Goal: Task Accomplishment & Management: Manage account settings

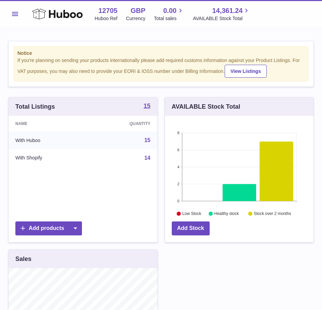
scroll to position [106, 148]
click at [19, 17] on button "Menu" at bounding box center [15, 14] width 14 height 14
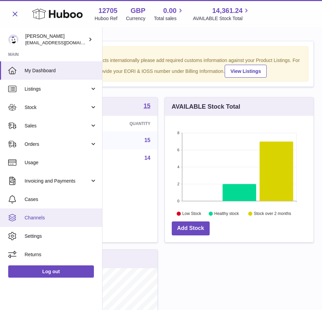
click at [53, 218] on span "Channels" at bounding box center [61, 218] width 72 height 6
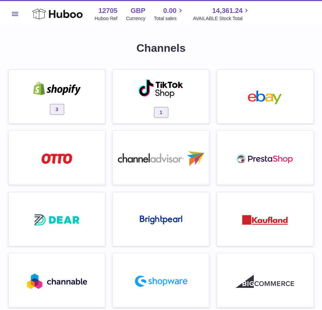
click at [83, 97] on div at bounding box center [57, 89] width 58 height 15
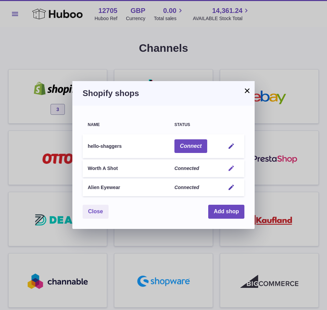
click at [235, 171] on button "Edit" at bounding box center [231, 168] width 13 height 7
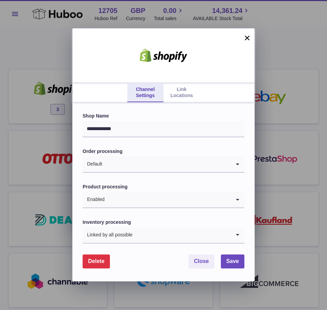
click at [182, 89] on link "Link Locations" at bounding box center [181, 92] width 36 height 19
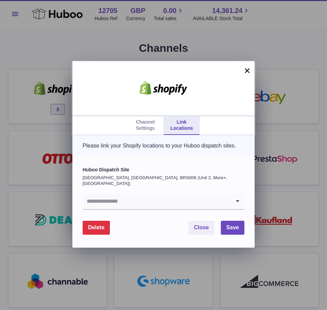
click at [142, 196] on input "Search for option" at bounding box center [157, 202] width 148 height 16
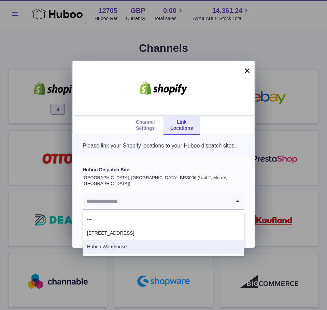
click at [136, 251] on li "Huboo Warehouse" at bounding box center [163, 247] width 161 height 14
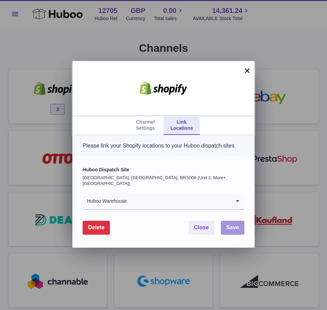
click at [238, 225] on span "Save" at bounding box center [232, 228] width 13 height 6
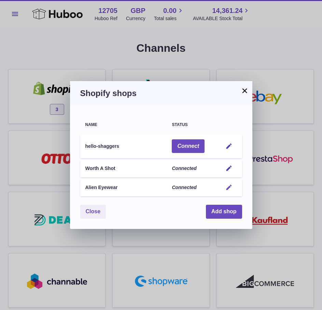
click at [230, 186] on em "button" at bounding box center [228, 187] width 7 height 7
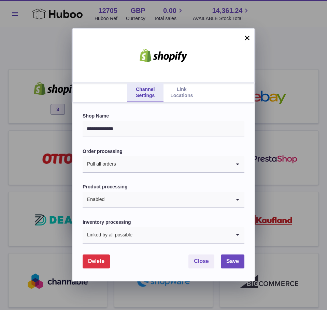
click at [173, 89] on link "Link Locations" at bounding box center [181, 92] width 36 height 19
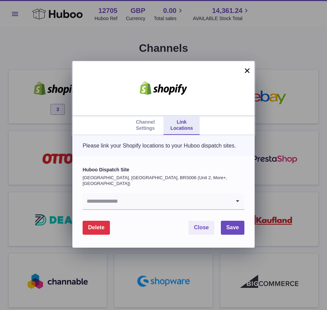
click at [155, 209] on input "Search for option" at bounding box center [157, 202] width 148 height 16
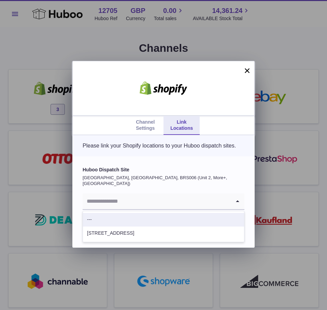
click at [142, 225] on li "---" at bounding box center [163, 220] width 161 height 14
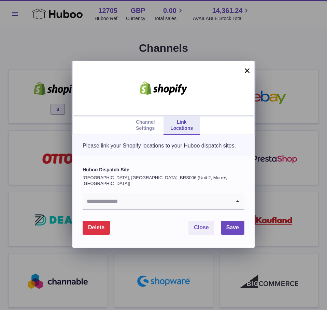
click at [132, 206] on input "Search for option" at bounding box center [157, 202] width 148 height 16
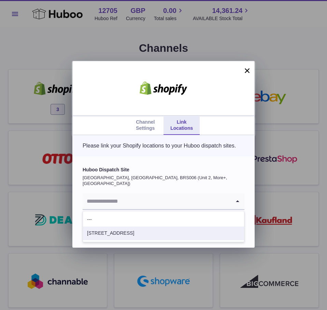
click at [127, 229] on li "124 City Road" at bounding box center [163, 234] width 161 height 14
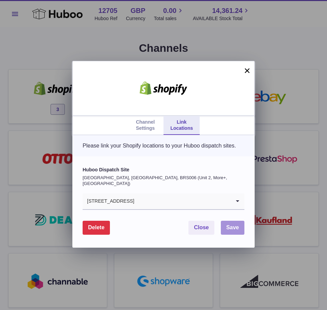
click at [229, 230] on span "Save" at bounding box center [232, 228] width 13 height 6
